Goal: Task Accomplishment & Management: Complete application form

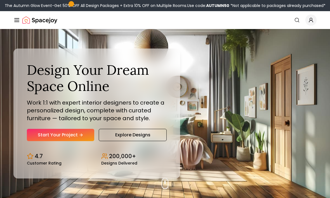
click at [37, 141] on link "Start Your Project" at bounding box center [60, 135] width 67 height 12
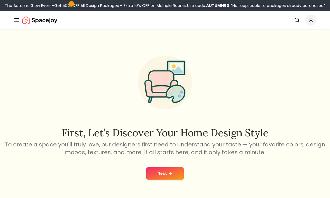
click at [166, 180] on button "Next" at bounding box center [164, 174] width 37 height 12
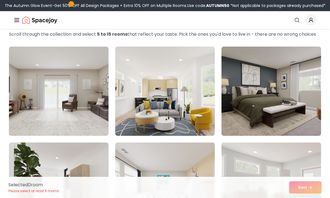
scroll to position [25, 0]
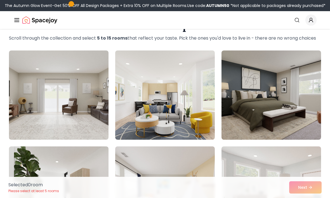
click at [290, 97] on img at bounding box center [270, 95] width 99 height 89
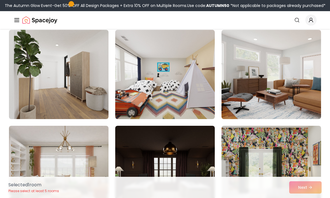
click at [138, 62] on img at bounding box center [164, 74] width 99 height 89
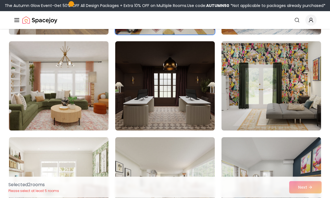
click at [38, 111] on img at bounding box center [58, 86] width 99 height 89
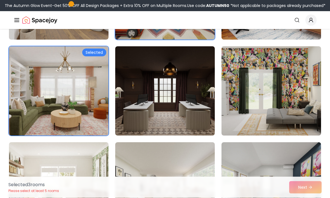
scroll to position [189, 0]
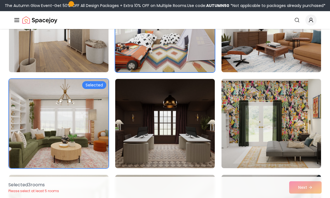
click at [33, 54] on img at bounding box center [58, 27] width 99 height 89
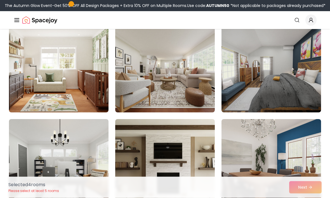
scroll to position [341, 0]
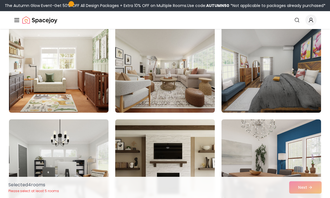
click at [34, 89] on img at bounding box center [58, 67] width 99 height 89
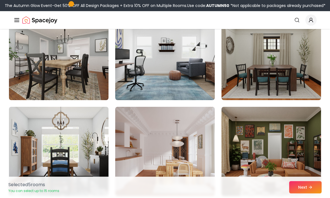
scroll to position [546, 0]
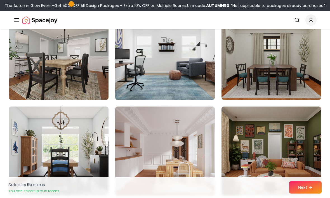
click at [149, 146] on img at bounding box center [164, 151] width 99 height 89
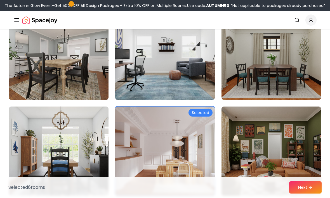
click at [302, 164] on img at bounding box center [270, 151] width 99 height 89
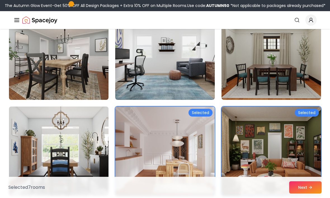
click at [310, 194] on button "Next" at bounding box center [305, 188] width 32 height 12
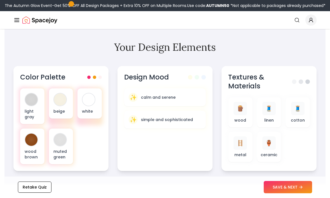
scroll to position [194, 0]
click at [301, 190] on icon at bounding box center [300, 188] width 4 height 4
click at [287, 183] on button at bounding box center [299, 188] width 25 height 12
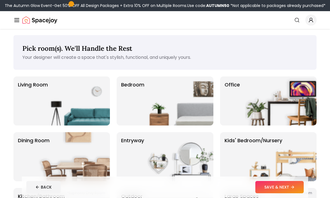
scroll to position [1, 0]
click at [200, 113] on img at bounding box center [178, 101] width 72 height 49
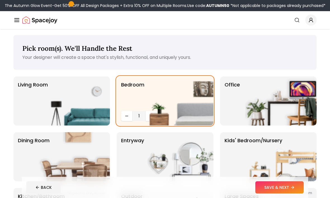
click at [276, 105] on img at bounding box center [281, 101] width 72 height 49
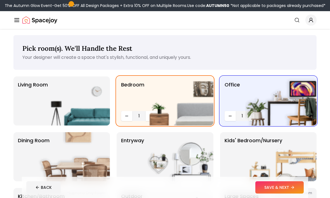
click at [288, 102] on img at bounding box center [281, 101] width 72 height 49
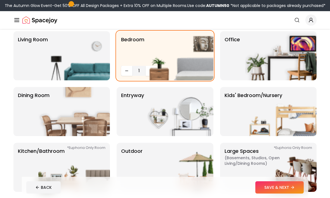
scroll to position [47, 0]
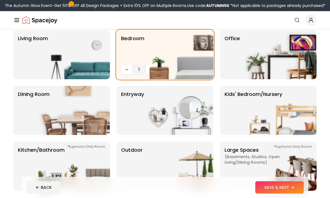
click at [297, 113] on img at bounding box center [281, 110] width 72 height 49
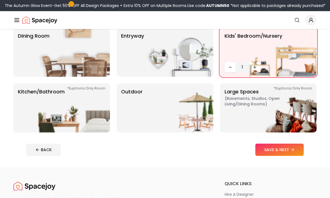
scroll to position [97, 0]
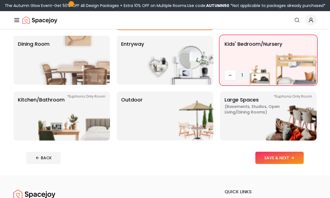
click at [284, 157] on button "SAVE & NEXT" at bounding box center [279, 158] width 48 height 12
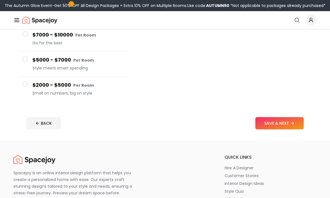
scroll to position [119, 0]
click at [297, 120] on button "SAVE & NEXT" at bounding box center [279, 123] width 48 height 12
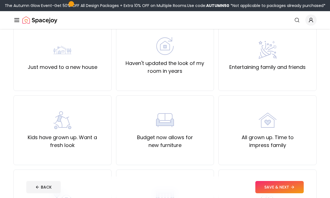
scroll to position [52, 0]
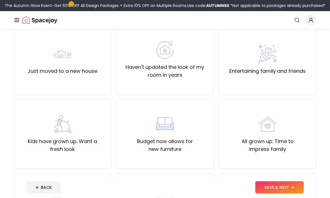
click at [291, 76] on div "Entertaining family and friends" at bounding box center [267, 60] width 98 height 70
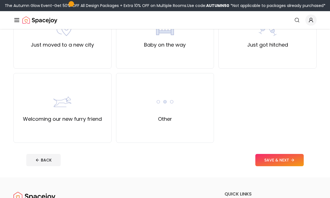
scroll to position [227, 0]
click at [291, 160] on icon at bounding box center [292, 160] width 4 height 4
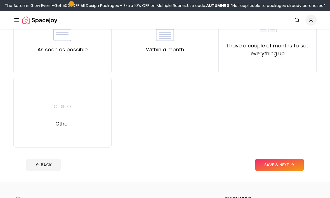
scroll to position [73, 0]
click at [47, 119] on div "Other" at bounding box center [62, 113] width 98 height 70
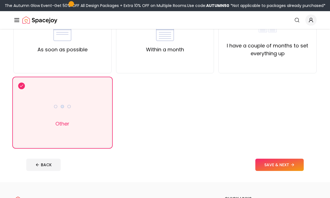
click at [294, 164] on icon at bounding box center [292, 165] width 4 height 4
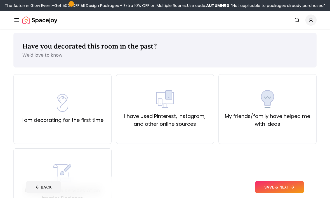
scroll to position [3, 0]
click at [32, 120] on label "I am decorating for the first time" at bounding box center [63, 121] width 82 height 8
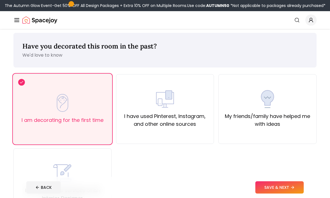
click at [291, 190] on icon at bounding box center [292, 188] width 4 height 4
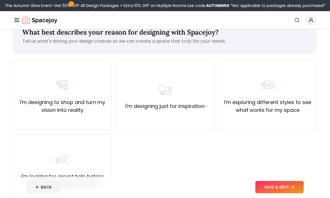
scroll to position [17, 0]
click at [140, 96] on div "I'm designing just for inspiration" at bounding box center [164, 95] width 79 height 30
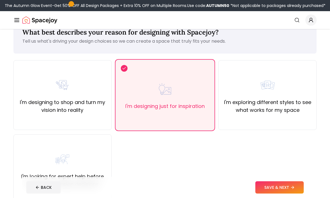
click at [285, 194] on button "SAVE & NEXT" at bounding box center [279, 188] width 48 height 12
